Goal: Information Seeking & Learning: Learn about a topic

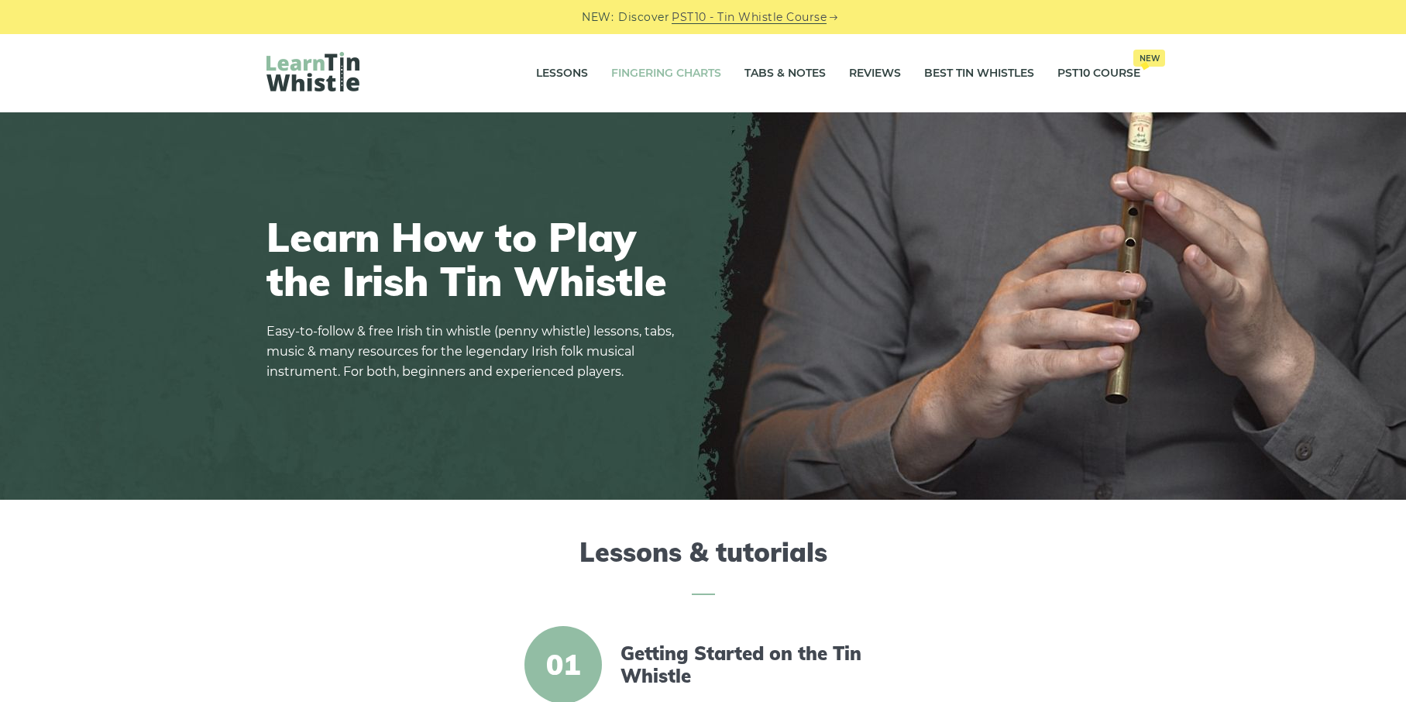
click at [689, 77] on link "Fingering Charts" at bounding box center [666, 73] width 110 height 39
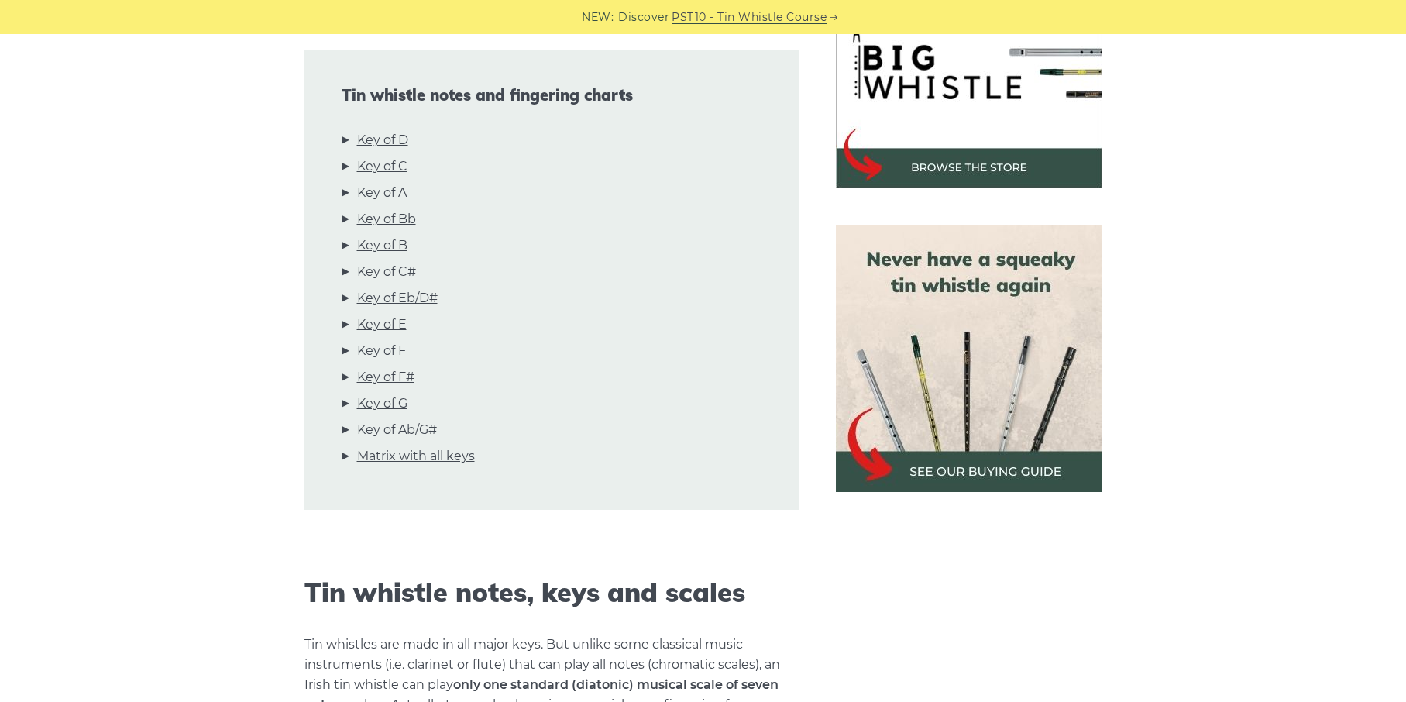
scroll to position [499, 0]
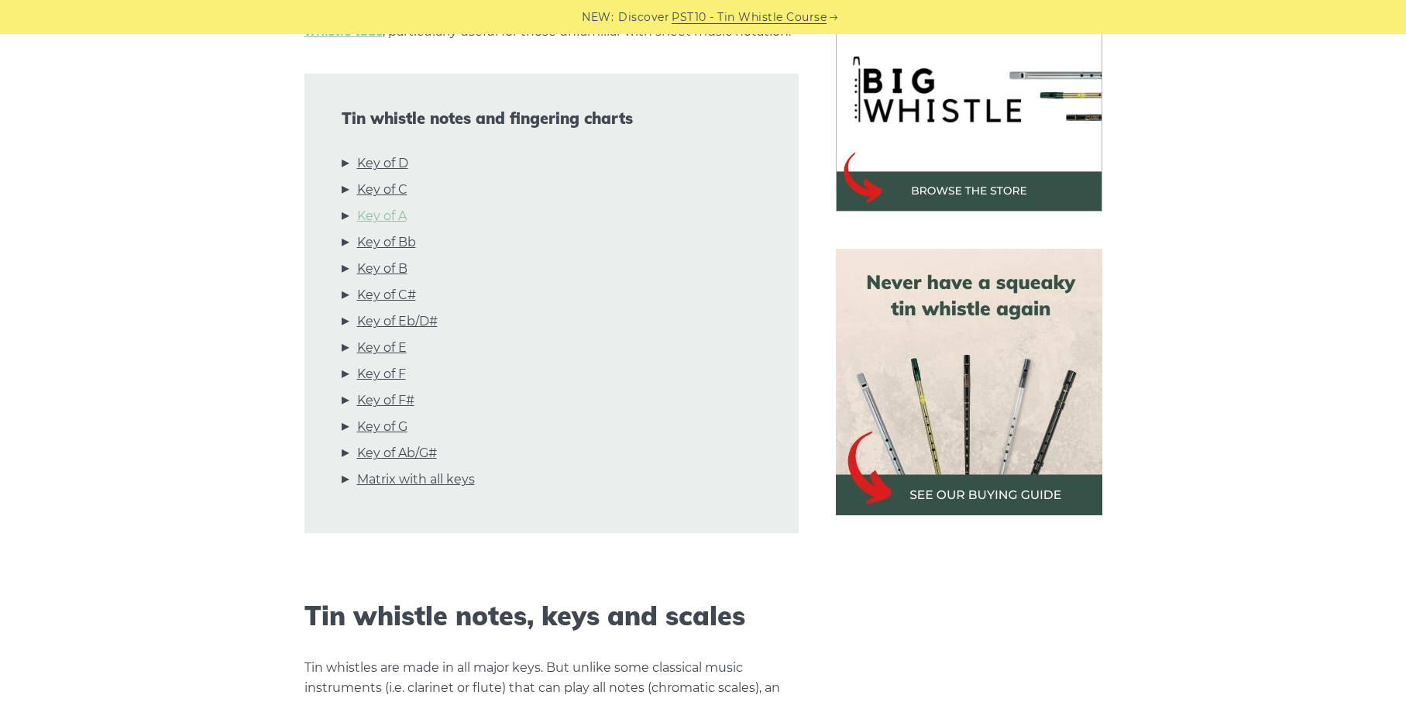
click at [401, 221] on link "Key of A" at bounding box center [382, 216] width 50 height 20
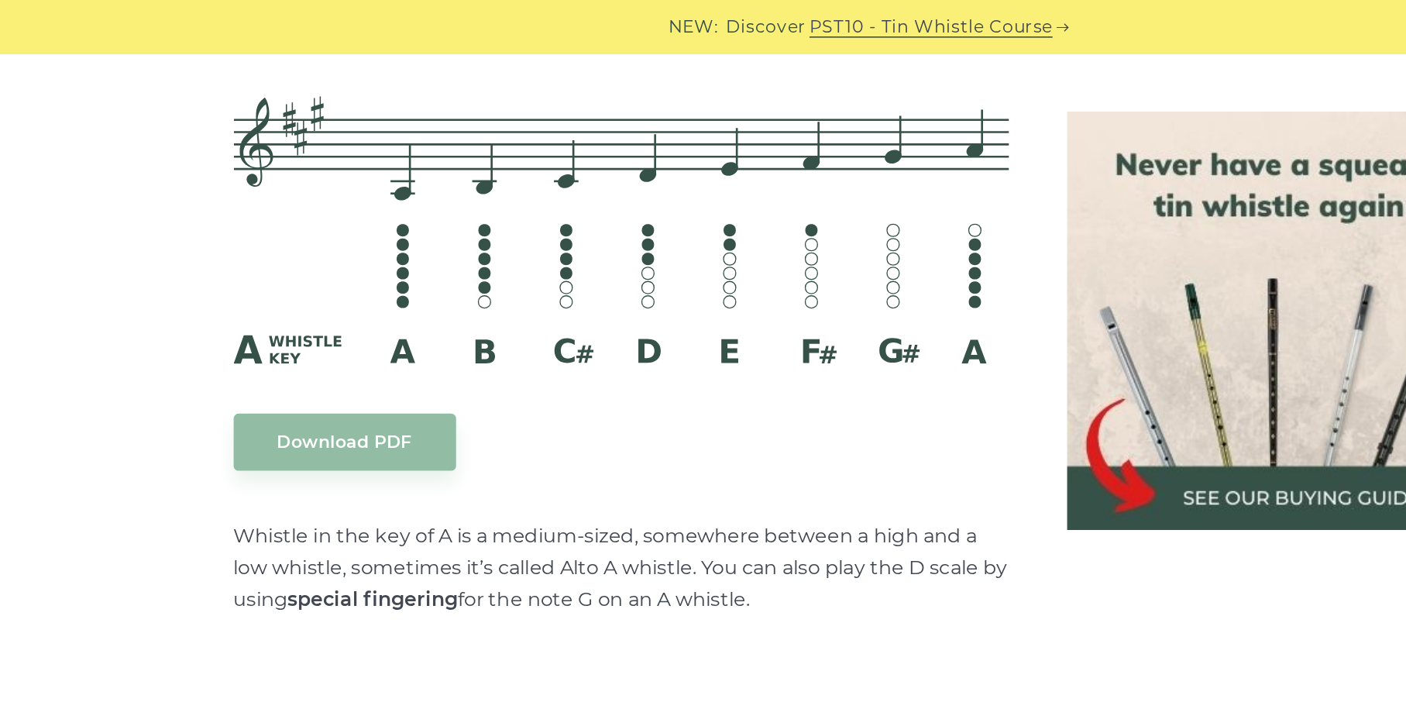
scroll to position [4349, 0]
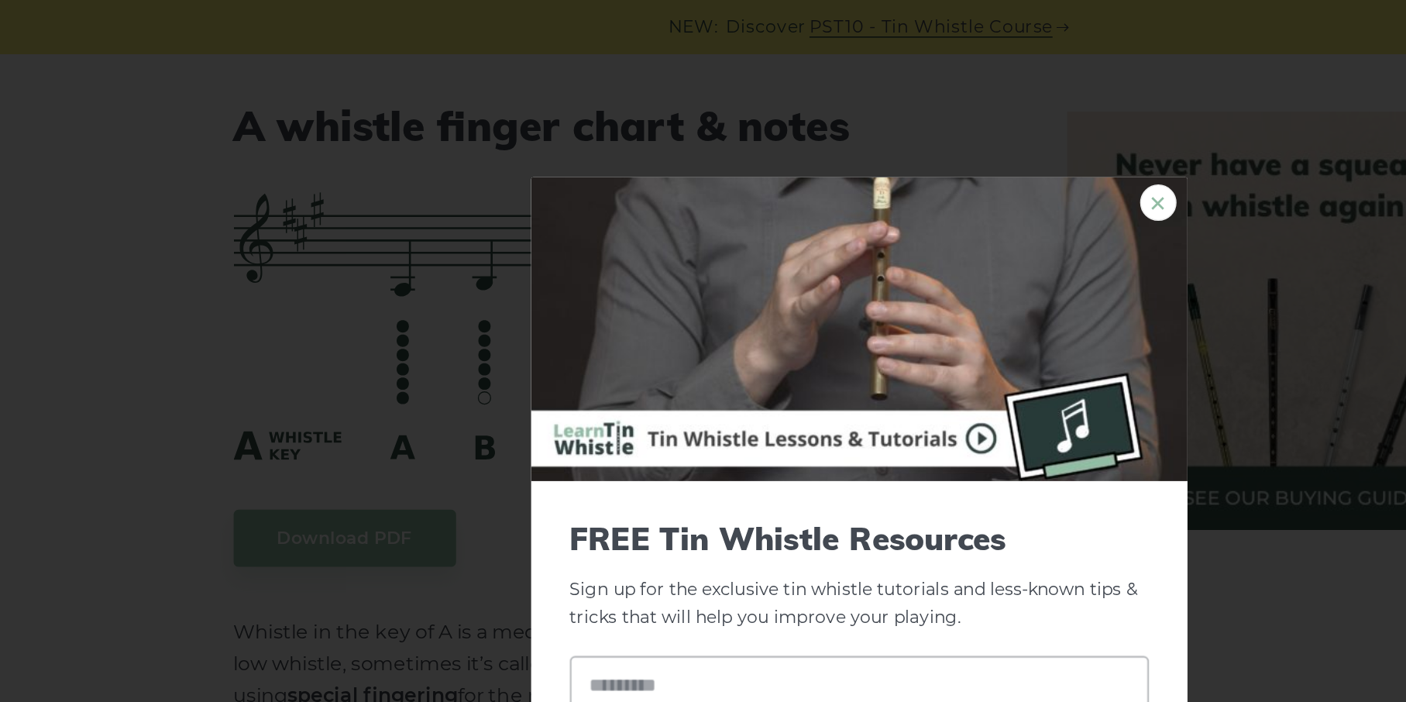
click at [892, 122] on link "×" at bounding box center [893, 129] width 23 height 23
